Goal: Check status: Check status

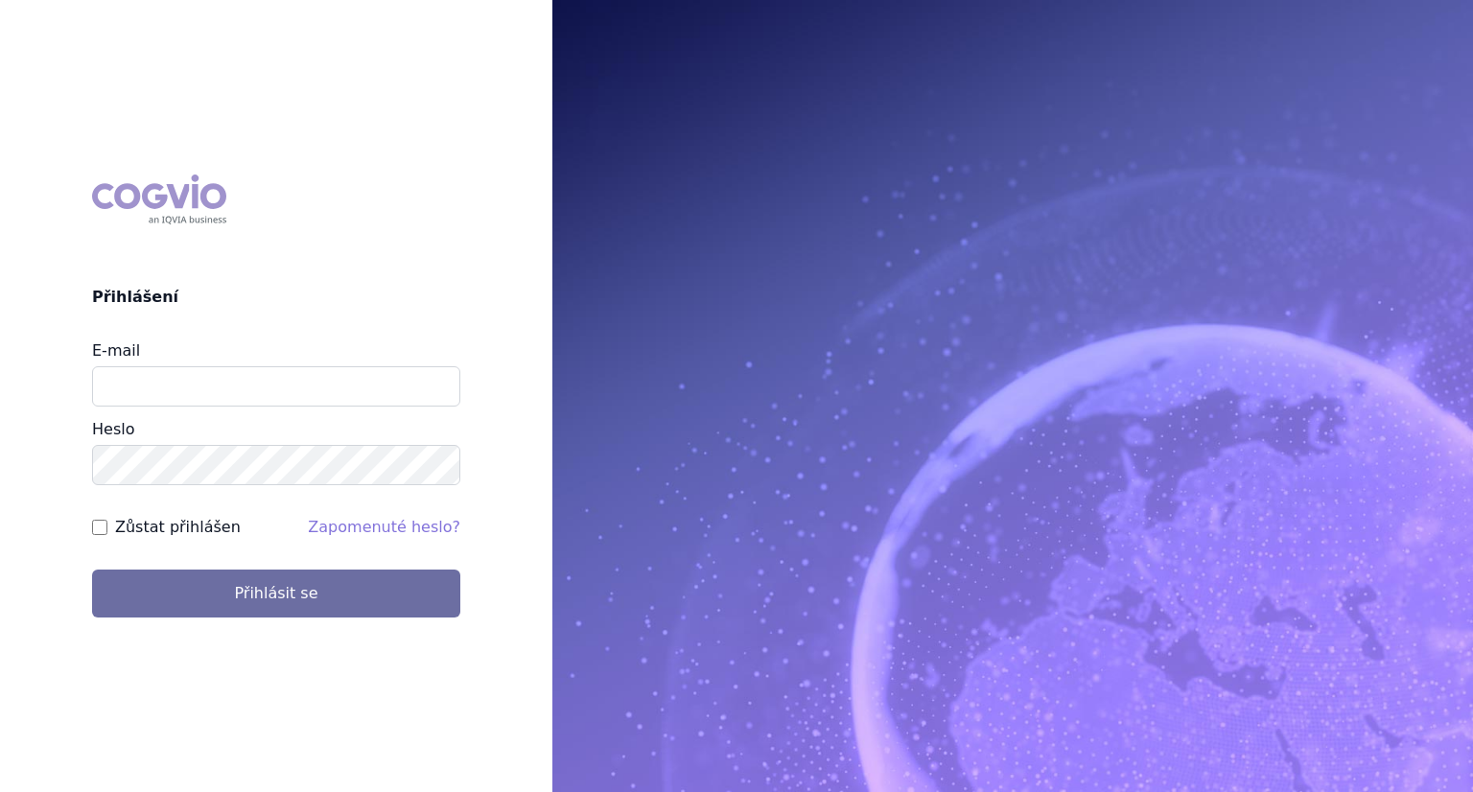
click at [226, 377] on input "E-mail" at bounding box center [276, 386] width 368 height 40
click at [228, 393] on input "E-mail" at bounding box center [276, 386] width 368 height 40
click at [295, 392] on input "E-mail" at bounding box center [276, 386] width 368 height 40
type input "lenka.kratochvilova@msd.com"
click at [92, 570] on button "Přihlásit se" at bounding box center [276, 594] width 368 height 48
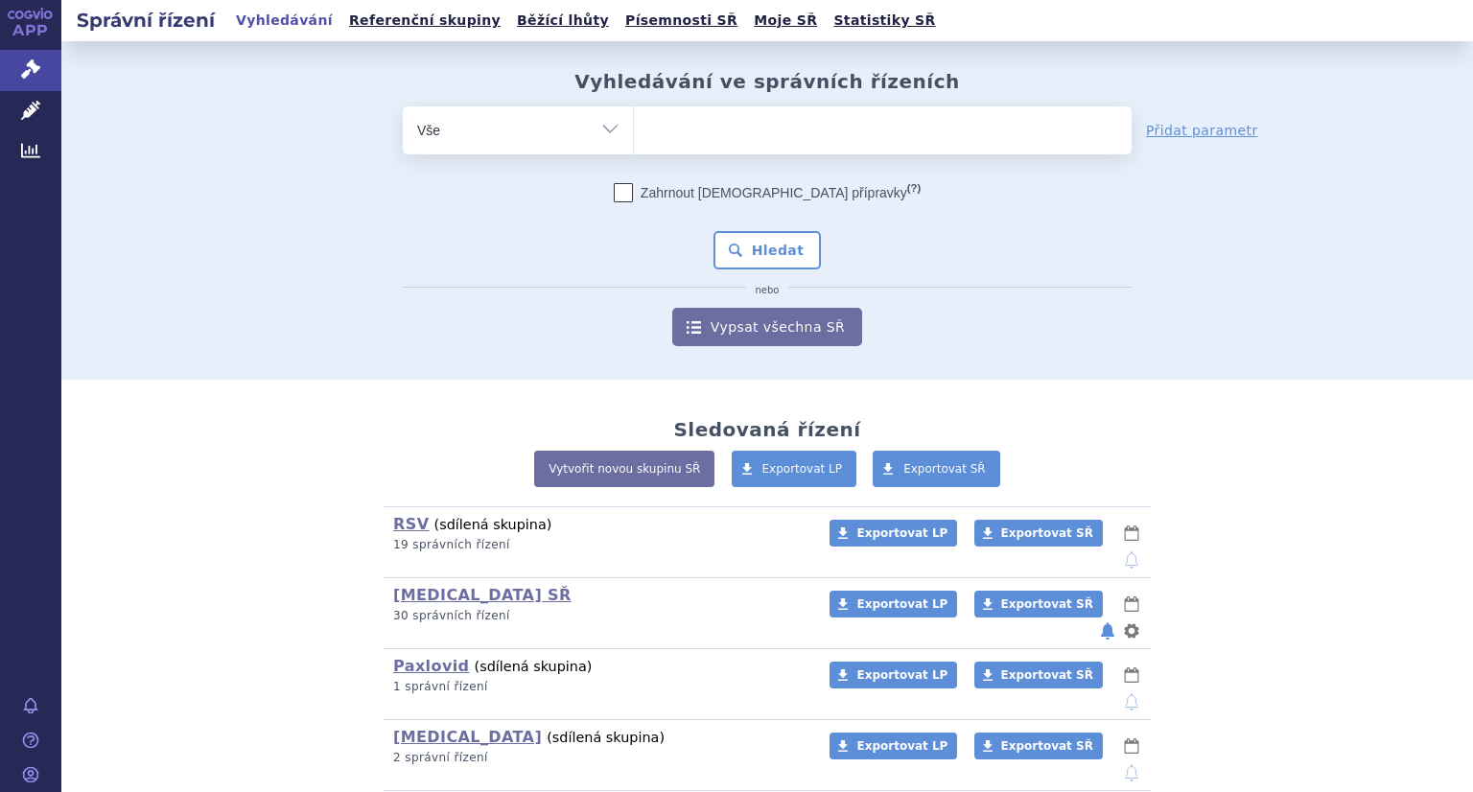
click at [428, 608] on p "30 správních řízení" at bounding box center [598, 616] width 411 height 16
click at [429, 586] on link "[MEDICAL_DATA] SŘ" at bounding box center [482, 595] width 178 height 18
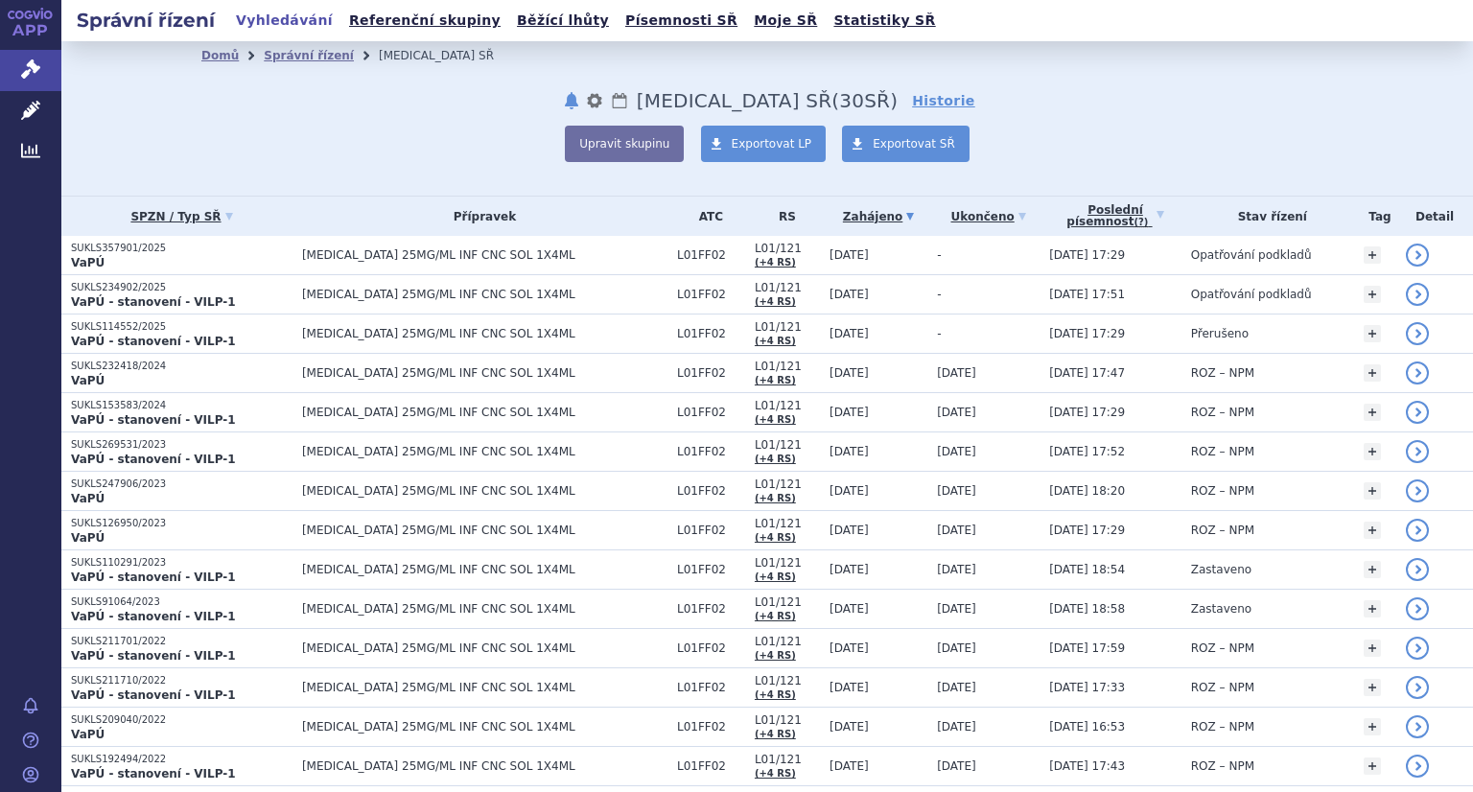
drag, startPoint x: 114, startPoint y: 326, endPoint x: 58, endPoint y: 400, distance: 93.0
click at [28, 424] on div "APP Správní řízení Léčivé přípravky Analytics Notifikace [GEOGRAPHIC_DATA] [PER…" at bounding box center [30, 396] width 61 height 792
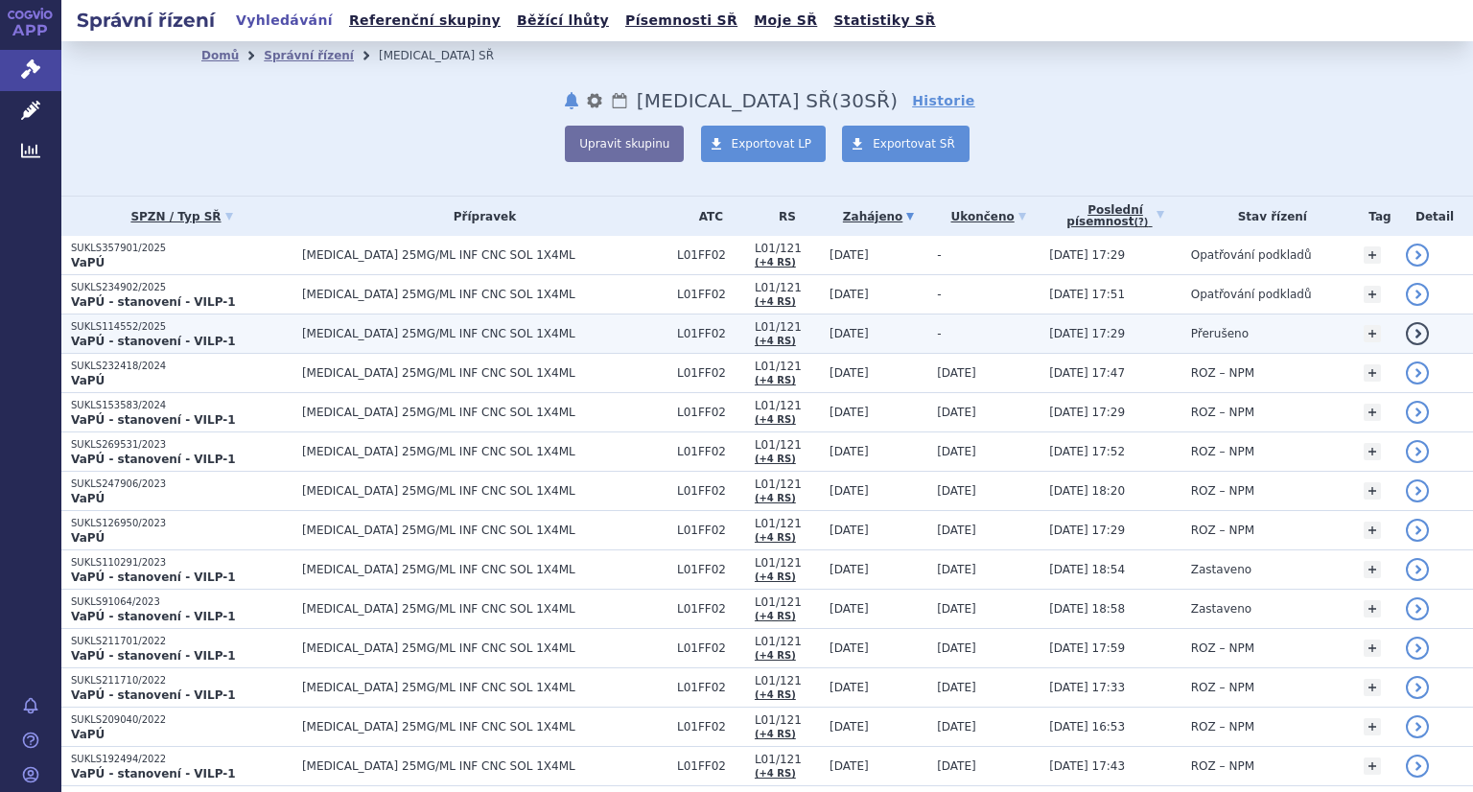
click at [126, 335] on strong "VaPÚ - stanovení - VILP-1" at bounding box center [153, 341] width 165 height 13
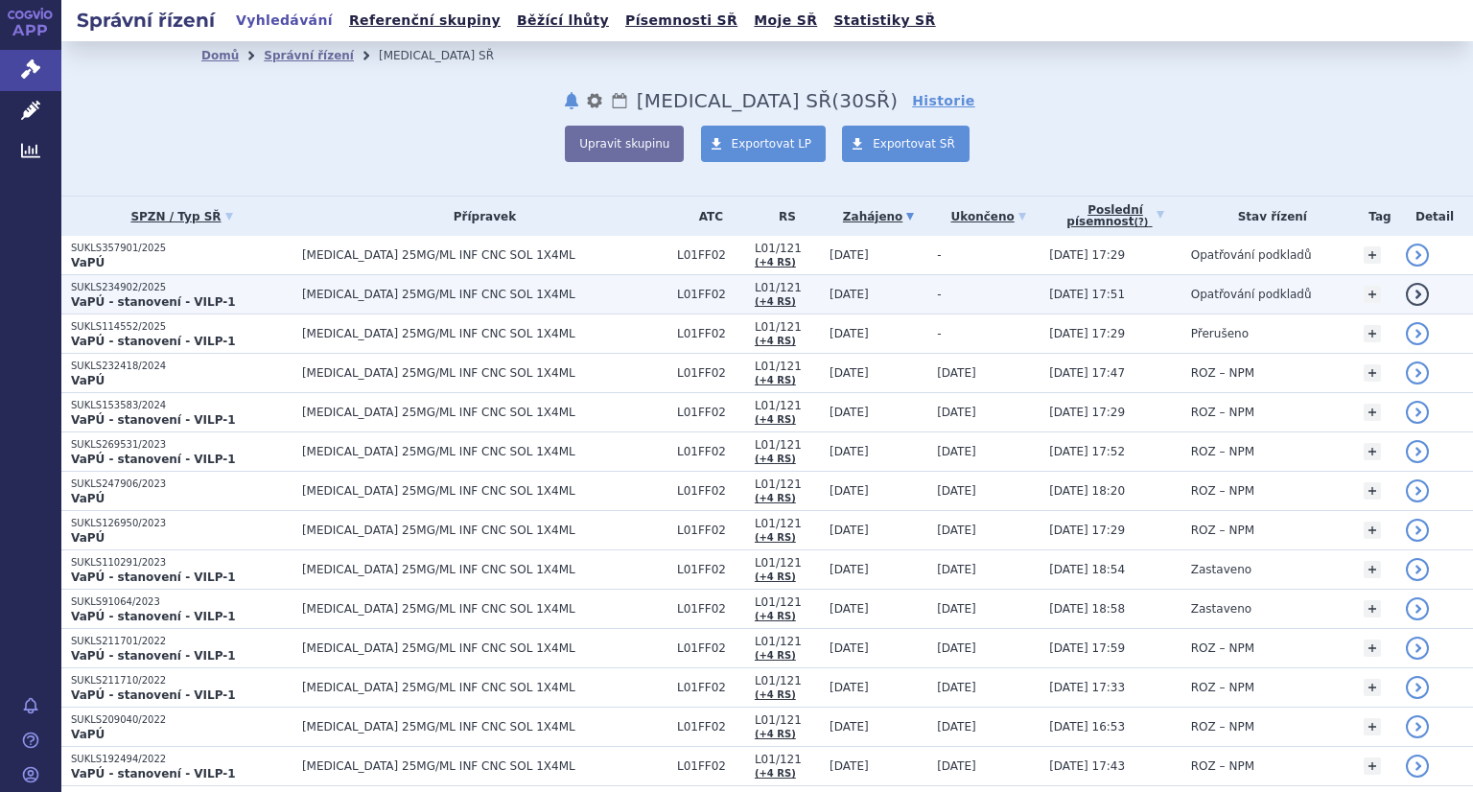
click at [140, 299] on strong "VaPÚ - stanovení - VILP-1" at bounding box center [153, 301] width 165 height 13
